Goal: Task Accomplishment & Management: Use online tool/utility

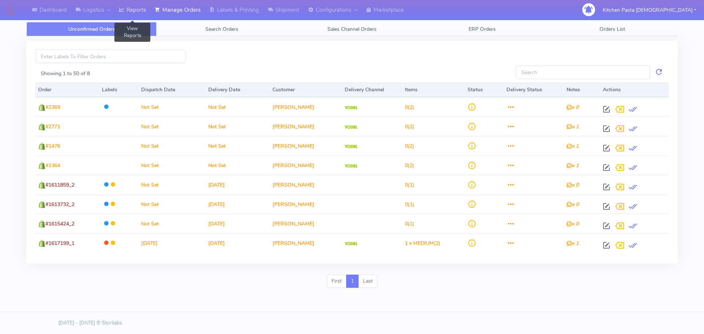
click at [137, 7] on link "Reports" at bounding box center [132, 10] width 36 height 20
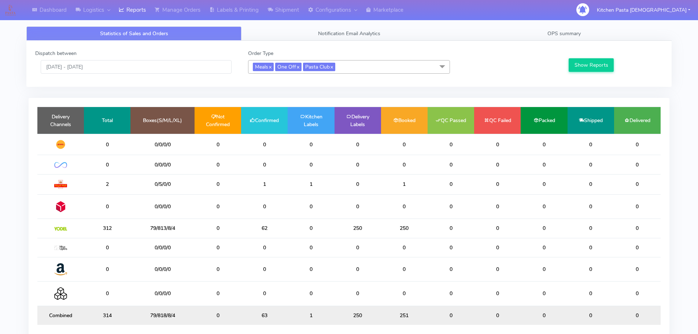
drag, startPoint x: 282, startPoint y: 233, endPoint x: 248, endPoint y: 231, distance: 34.1
click at [250, 232] on td "62" at bounding box center [264, 228] width 47 height 19
click at [289, 228] on td "0" at bounding box center [311, 228] width 47 height 19
drag, startPoint x: 255, startPoint y: 184, endPoint x: 246, endPoint y: 183, distance: 8.8
click at [246, 183] on td "1" at bounding box center [264, 184] width 47 height 20
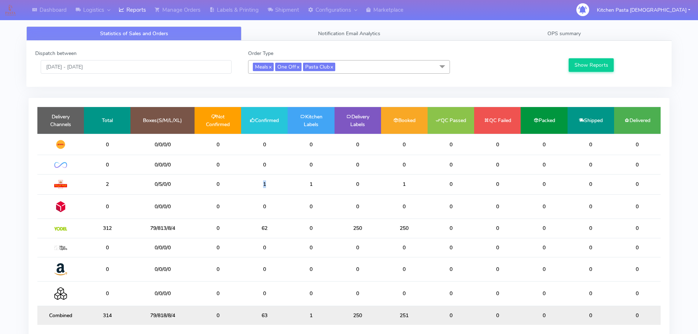
click at [277, 181] on td "1" at bounding box center [264, 184] width 47 height 20
click at [250, 185] on td "1" at bounding box center [264, 184] width 47 height 20
click at [257, 184] on td "1" at bounding box center [264, 184] width 47 height 20
click at [174, 9] on link "Manage Orders" at bounding box center [177, 10] width 55 height 20
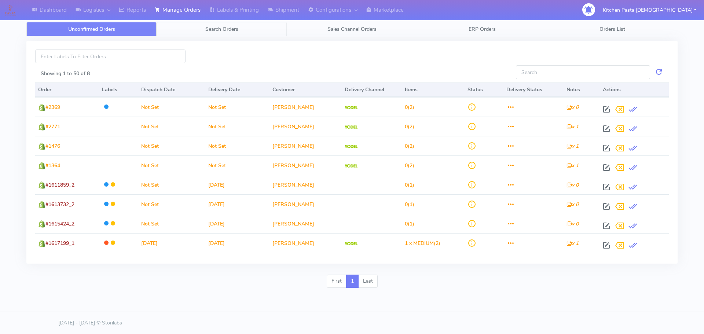
click at [206, 29] on span "Search Orders" at bounding box center [221, 29] width 33 height 7
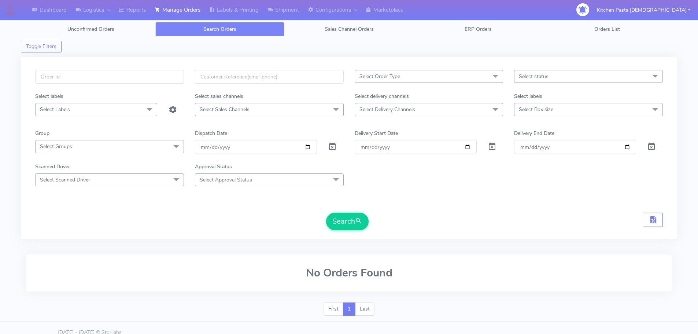
click at [127, 67] on div "Select Order Type Select All MEALS ATAVI One Off Pasta Club Gift Kit Event Unkn…" at bounding box center [349, 148] width 656 height 182
click at [122, 77] on input "text" at bounding box center [109, 77] width 149 height 14
type input "#1617672A"
click at [326, 213] on button "Search" at bounding box center [347, 222] width 43 height 18
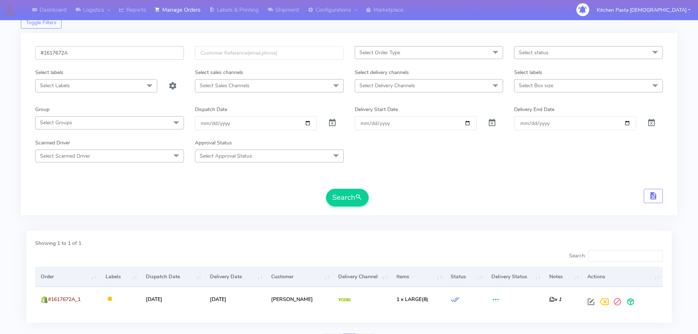
scroll to position [37, 0]
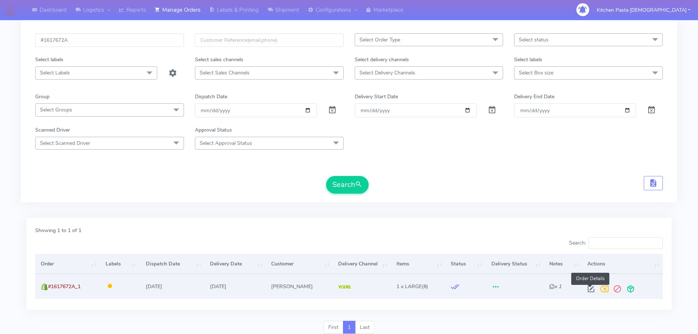
click at [592, 289] on span at bounding box center [590, 290] width 13 height 7
select select "5"
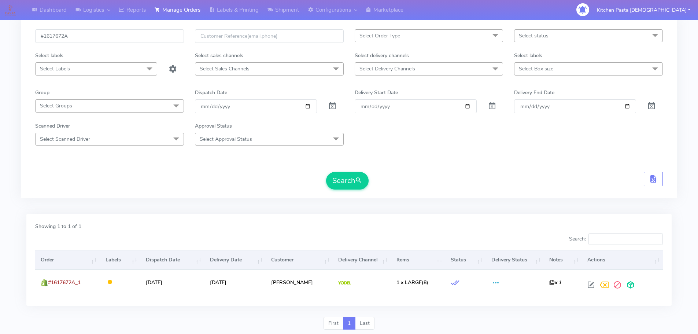
scroll to position [0, 0]
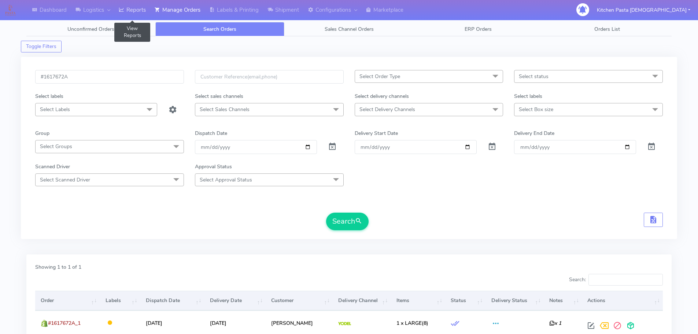
click at [141, 2] on link "Reports" at bounding box center [132, 10] width 36 height 20
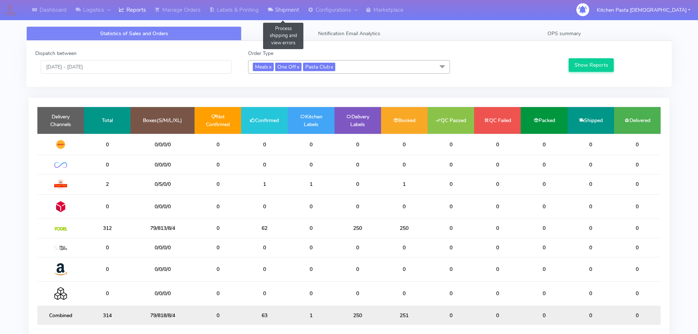
click at [276, 20] on link "Shipment" at bounding box center [283, 10] width 40 height 20
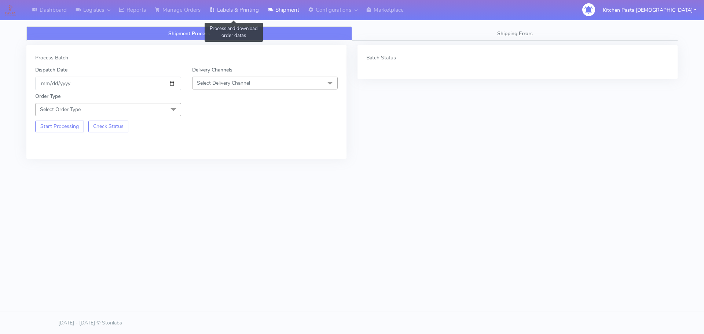
click at [254, 13] on link "Labels & Printing" at bounding box center [234, 10] width 58 height 20
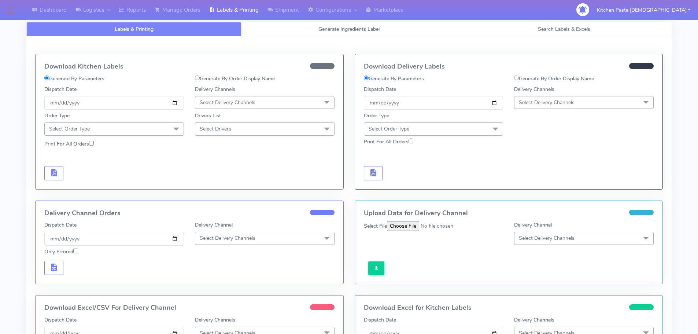
click at [539, 80] on label "Generate By Order Display Name" at bounding box center [554, 79] width 80 height 8
click at [519, 80] on input "Generate By Order Display Name" at bounding box center [516, 77] width 5 height 5
radio input "true"
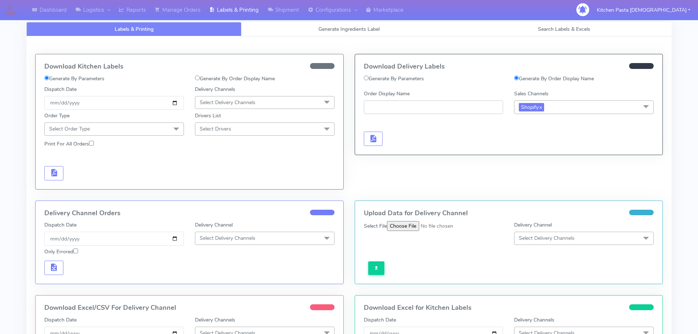
click at [408, 108] on input "Order Display Name" at bounding box center [434, 107] width 140 height 14
click at [399, 107] on input "Order Display Name" at bounding box center [434, 107] width 140 height 14
type input "#1617672A"
click at [380, 143] on button "button" at bounding box center [373, 139] width 19 height 14
click at [259, 78] on label "Generate By Order Display Name" at bounding box center [235, 79] width 80 height 8
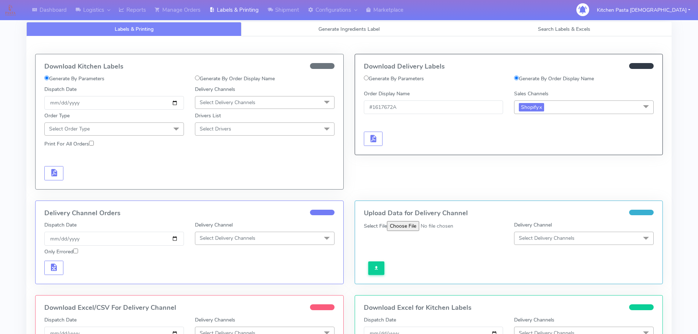
click at [200, 78] on input "Generate By Order Display Name" at bounding box center [197, 77] width 5 height 5
radio input "true"
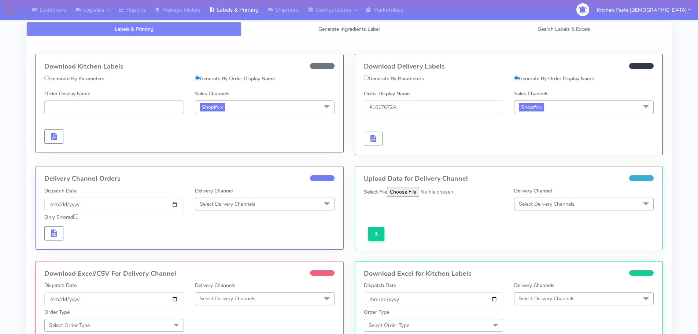
click at [120, 114] on input "Order Display Name" at bounding box center [114, 107] width 140 height 14
drag, startPoint x: 405, startPoint y: 108, endPoint x: 350, endPoint y: 108, distance: 55.0
click at [350, 108] on div "Download Delivery Labels Generate By Parameters Generate By Order Display Name …" at bounding box center [509, 110] width 320 height 112
drag, startPoint x: 89, startPoint y: 110, endPoint x: 82, endPoint y: 103, distance: 9.8
click at [87, 108] on input "Order Display Name" at bounding box center [114, 107] width 140 height 14
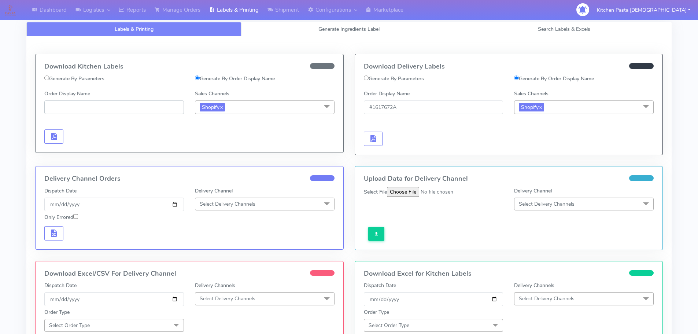
paste input "#1617672A"
type input "#1617672A"
click at [52, 139] on span "button" at bounding box center [53, 137] width 9 height 7
click at [279, 17] on link "Shipment" at bounding box center [283, 10] width 40 height 20
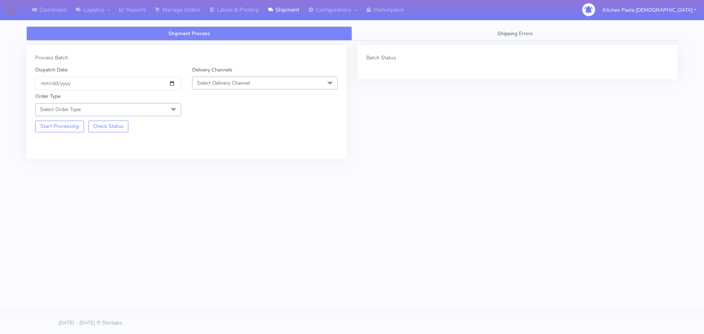
drag, startPoint x: 248, startPoint y: 86, endPoint x: 247, endPoint y: 82, distance: 4.0
click at [248, 86] on span "Select Delivery Channel" at bounding box center [223, 83] width 53 height 7
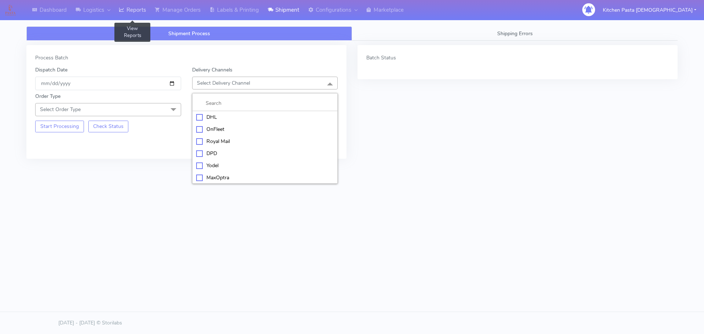
click at [145, 14] on link "Reports" at bounding box center [132, 10] width 36 height 20
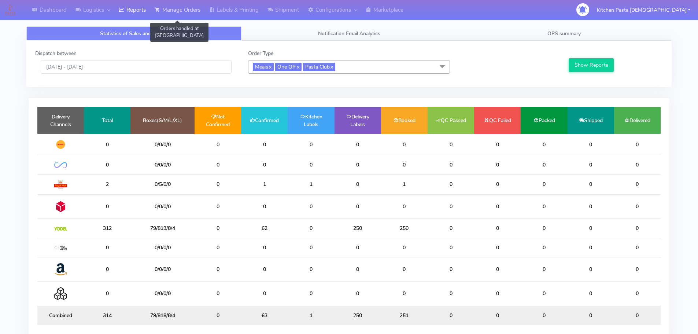
click at [185, 12] on link "Manage Orders" at bounding box center [177, 10] width 55 height 20
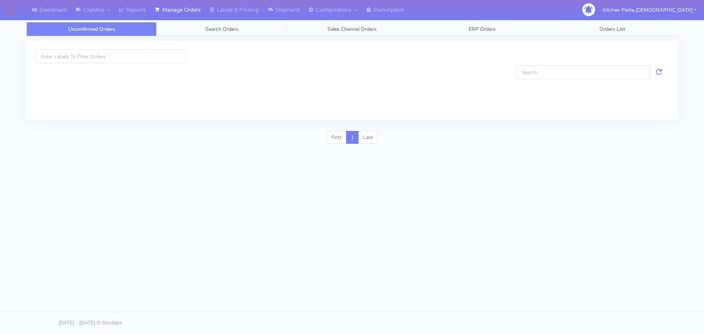
click at [221, 32] on span "Search Orders" at bounding box center [221, 29] width 33 height 7
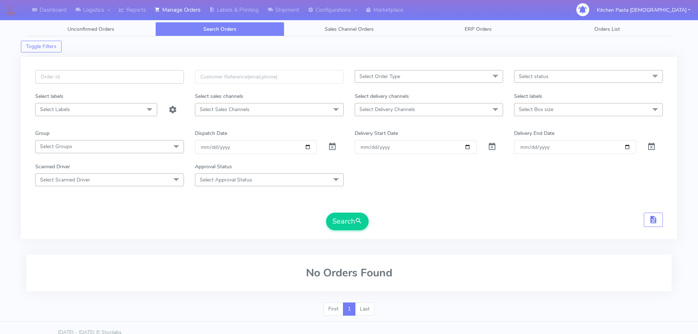
click at [123, 77] on input "text" at bounding box center [109, 77] width 149 height 14
paste input "#1617672A"
type input "#1617672A"
click at [326, 213] on button "Search" at bounding box center [347, 222] width 43 height 18
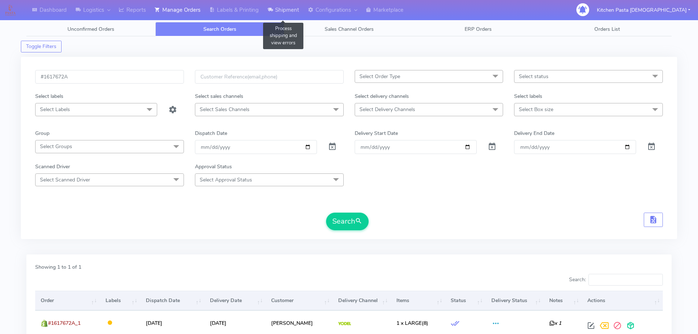
click at [284, 15] on link "Shipment" at bounding box center [283, 10] width 40 height 20
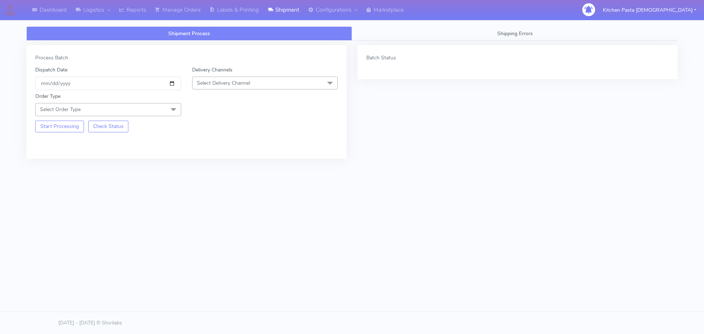
click at [251, 77] on span "Select Delivery Channel" at bounding box center [265, 83] width 146 height 13
drag, startPoint x: 217, startPoint y: 167, endPoint x: 175, endPoint y: 132, distance: 55.4
click at [217, 167] on div "Yodel" at bounding box center [265, 166] width 138 height 8
click at [167, 111] on span at bounding box center [173, 110] width 15 height 14
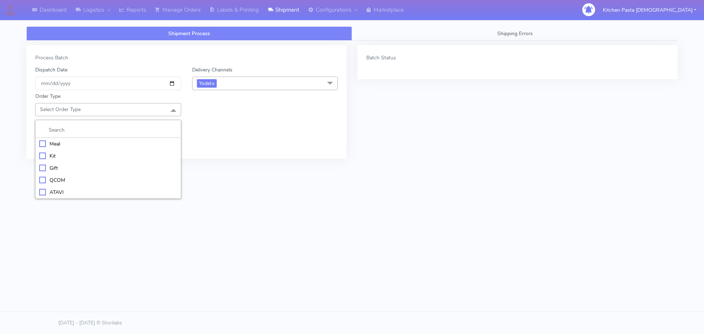
click at [59, 142] on div "Meal" at bounding box center [108, 144] width 138 height 8
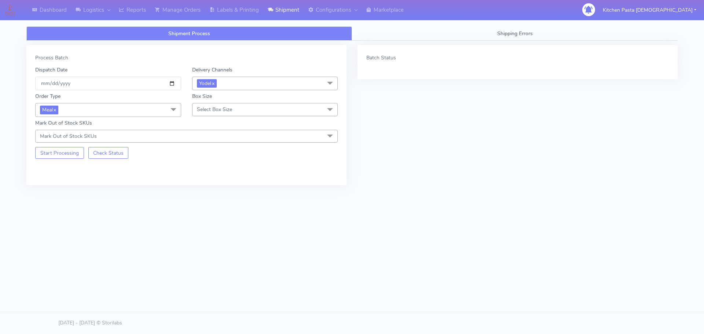
click at [225, 108] on span "Select Box Size" at bounding box center [214, 109] width 35 height 7
click at [211, 179] on div "Large" at bounding box center [265, 180] width 138 height 8
click at [69, 155] on button "Start Processing" at bounding box center [59, 153] width 49 height 12
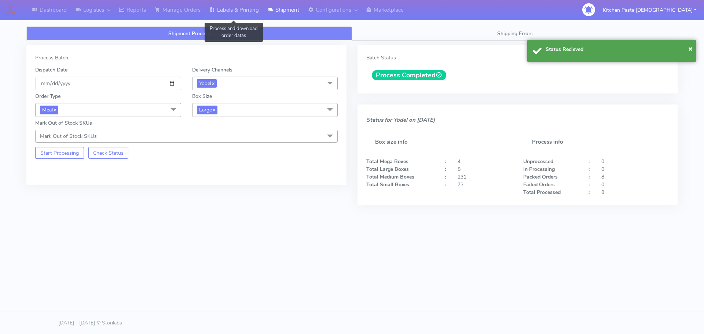
drag, startPoint x: 241, startPoint y: 19, endPoint x: 246, endPoint y: 20, distance: 4.8
click at [241, 19] on link "Labels & Printing" at bounding box center [234, 10] width 58 height 20
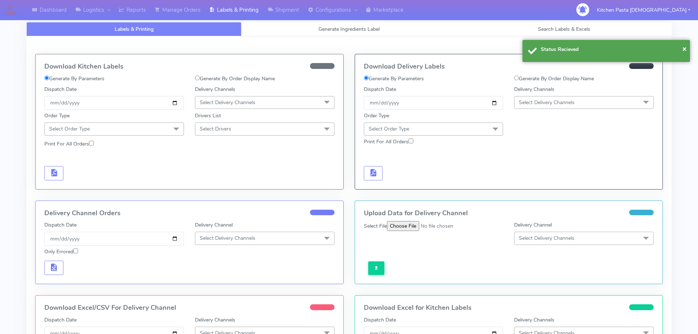
click at [586, 95] on div "Delivery Channels Select Delivery Channels DHL OnFleet Royal Mail DPD Yodel Max…" at bounding box center [584, 97] width 151 height 24
click at [582, 111] on div "Order Type Select Order Type Meal Kit Gift QCOM ATAVI" at bounding box center [508, 123] width 301 height 26
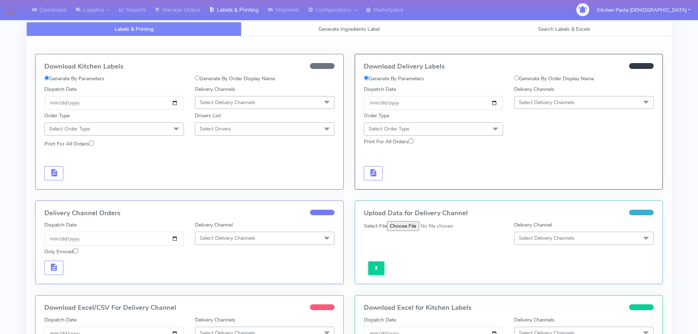
click at [569, 104] on span "Select Delivery Channels" at bounding box center [547, 102] width 56 height 7
click at [531, 189] on li "Yodel" at bounding box center [584, 185] width 139 height 12
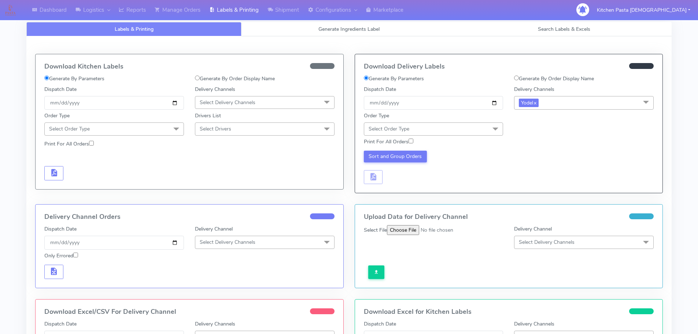
click at [474, 131] on span "Select Order Type" at bounding box center [434, 128] width 140 height 13
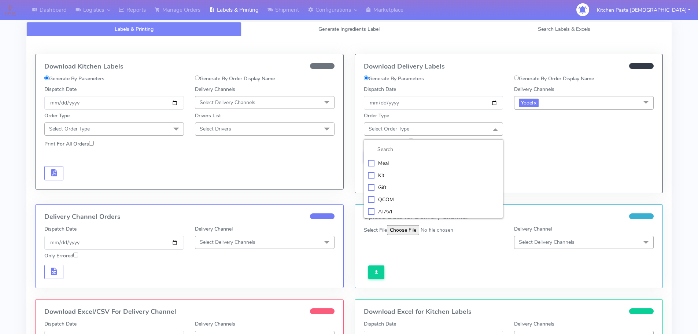
click at [426, 163] on div "Meal" at bounding box center [434, 163] width 132 height 8
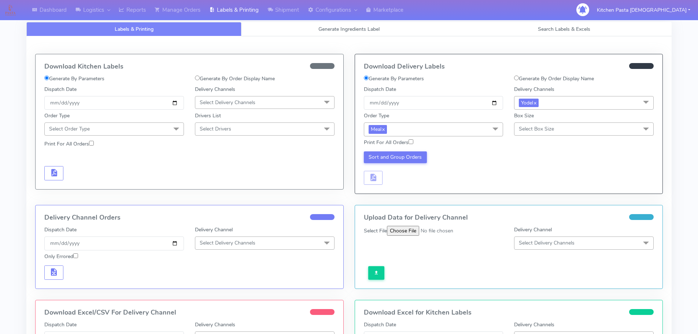
click at [544, 123] on span "Select Box Size" at bounding box center [584, 128] width 140 height 13
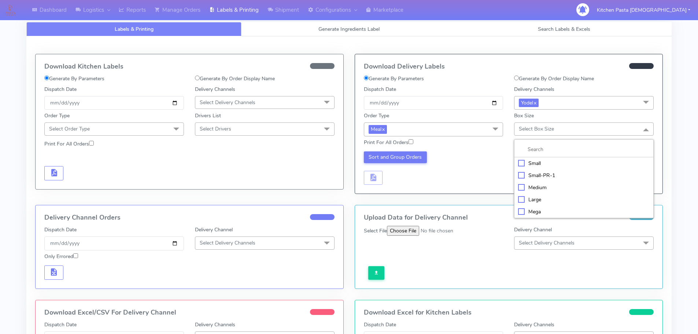
drag, startPoint x: 538, startPoint y: 202, endPoint x: 490, endPoint y: 197, distance: 47.9
click at [536, 201] on div "Large" at bounding box center [584, 200] width 132 height 8
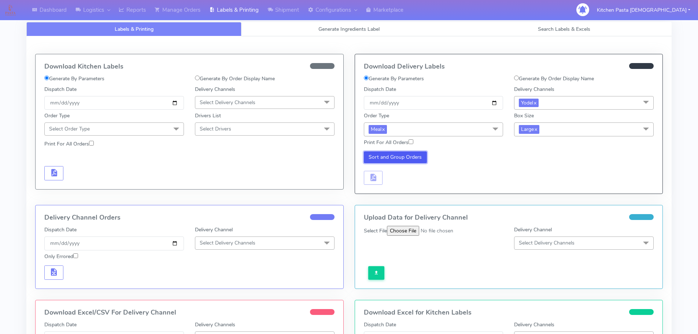
click at [408, 155] on button "Sort and Group Orders" at bounding box center [395, 157] width 63 height 12
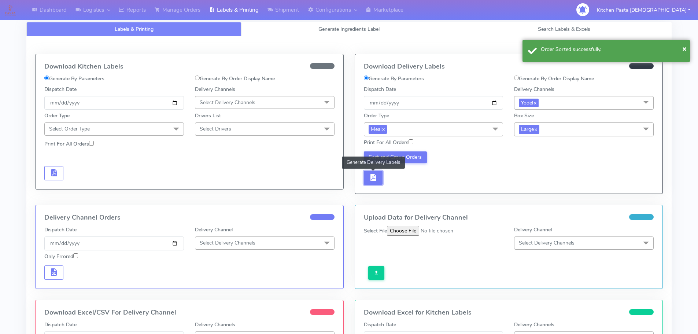
click at [365, 176] on button "button" at bounding box center [373, 178] width 19 height 14
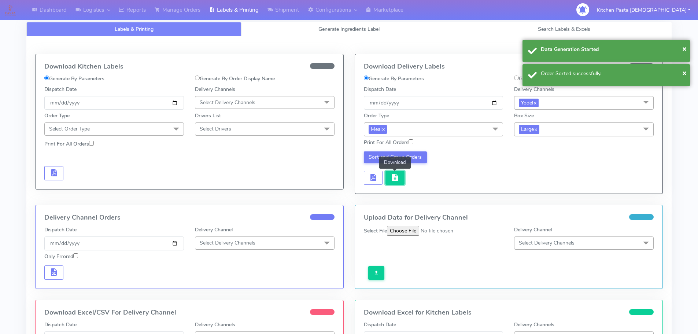
click at [403, 181] on button "button" at bounding box center [395, 178] width 19 height 14
